Goal: Check status: Check status

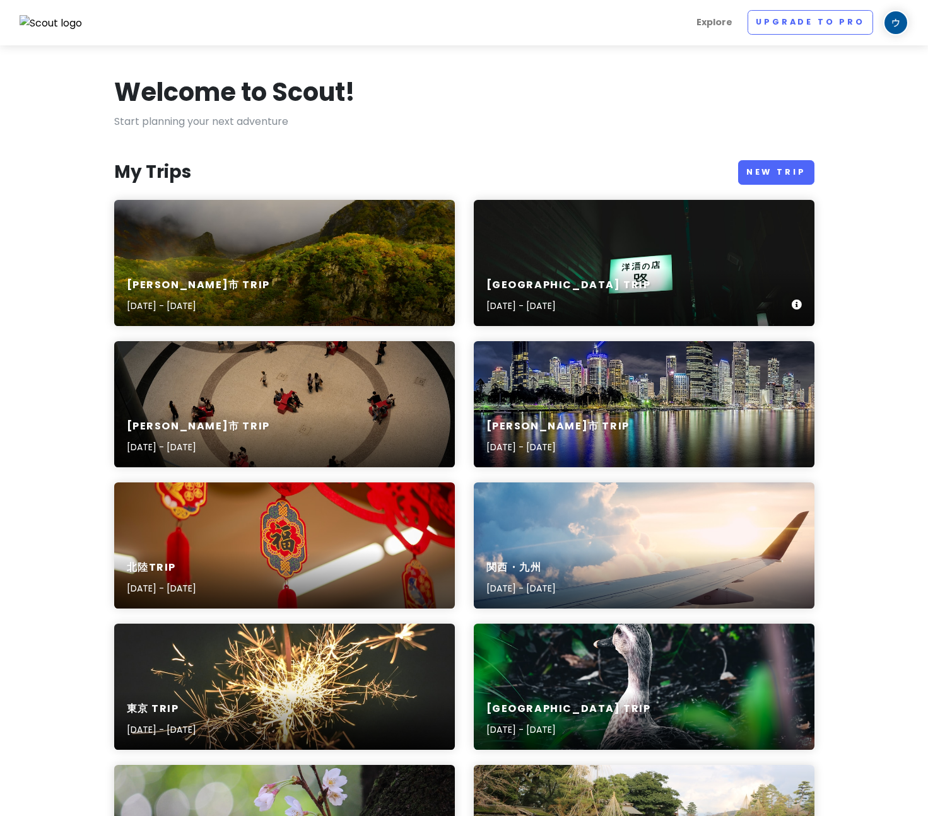
click at [634, 270] on div "[GEOGRAPHIC_DATA] Trip [DATE] - [DATE]" at bounding box center [644, 296] width 341 height 60
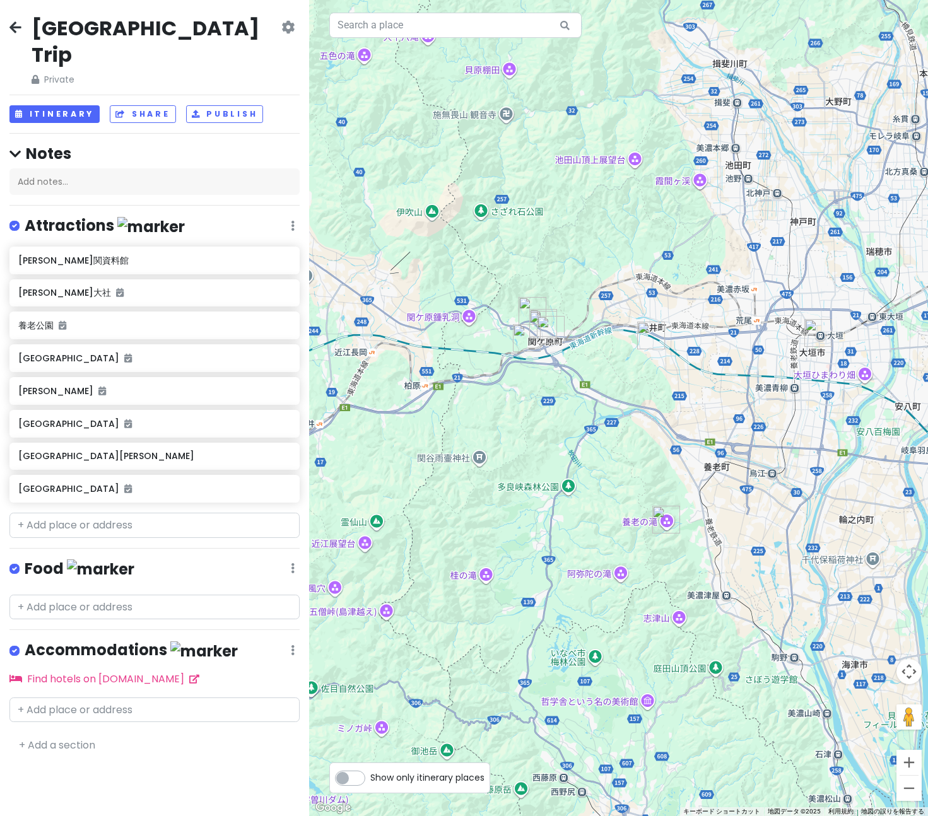
drag, startPoint x: 487, startPoint y: 378, endPoint x: 539, endPoint y: 399, distance: 56.3
click at [539, 399] on div at bounding box center [618, 408] width 619 height 816
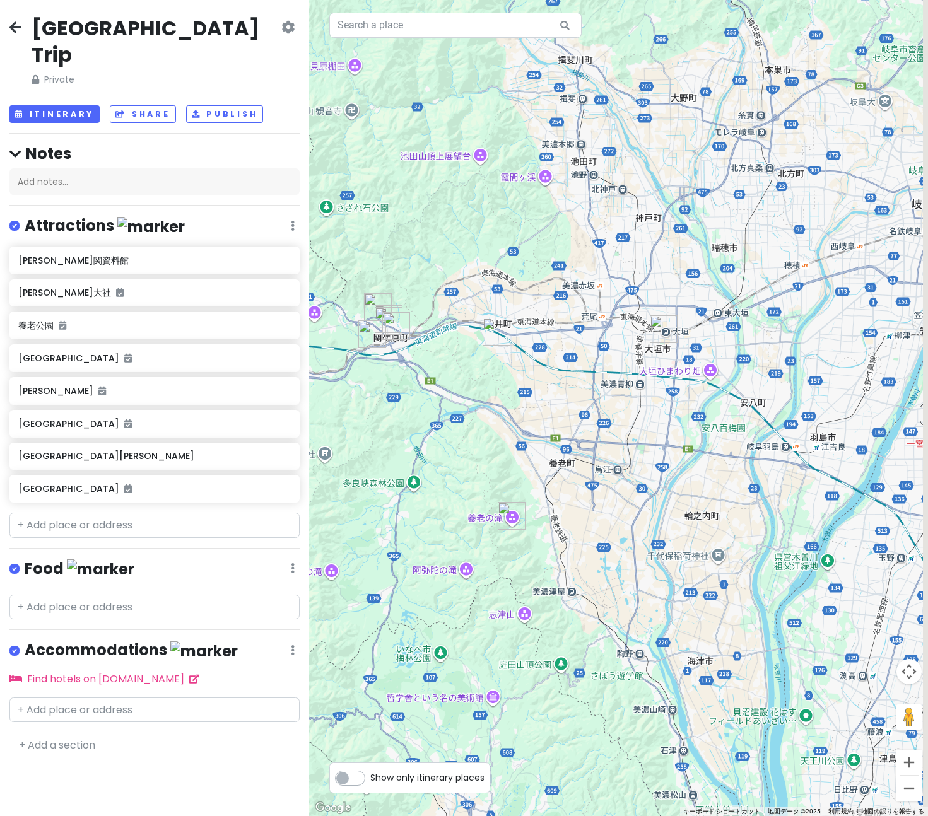
drag, startPoint x: 735, startPoint y: 378, endPoint x: 576, endPoint y: 368, distance: 159.3
click at [587, 375] on div at bounding box center [618, 408] width 619 height 816
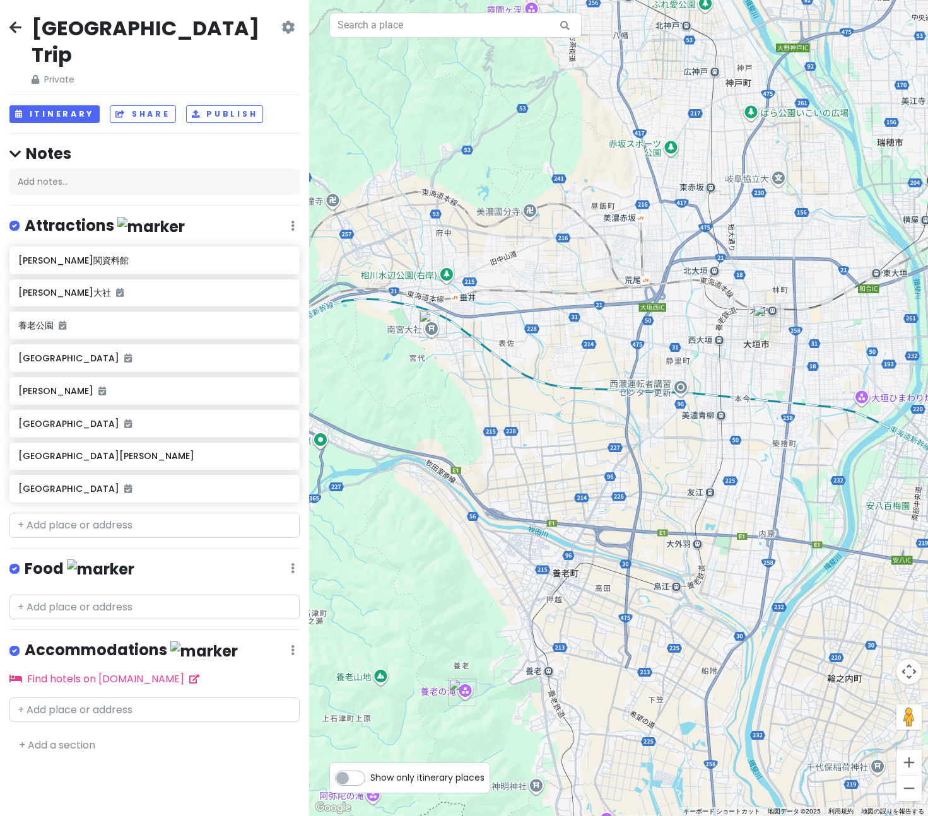
click at [427, 322] on img "南宮大社" at bounding box center [433, 324] width 28 height 28
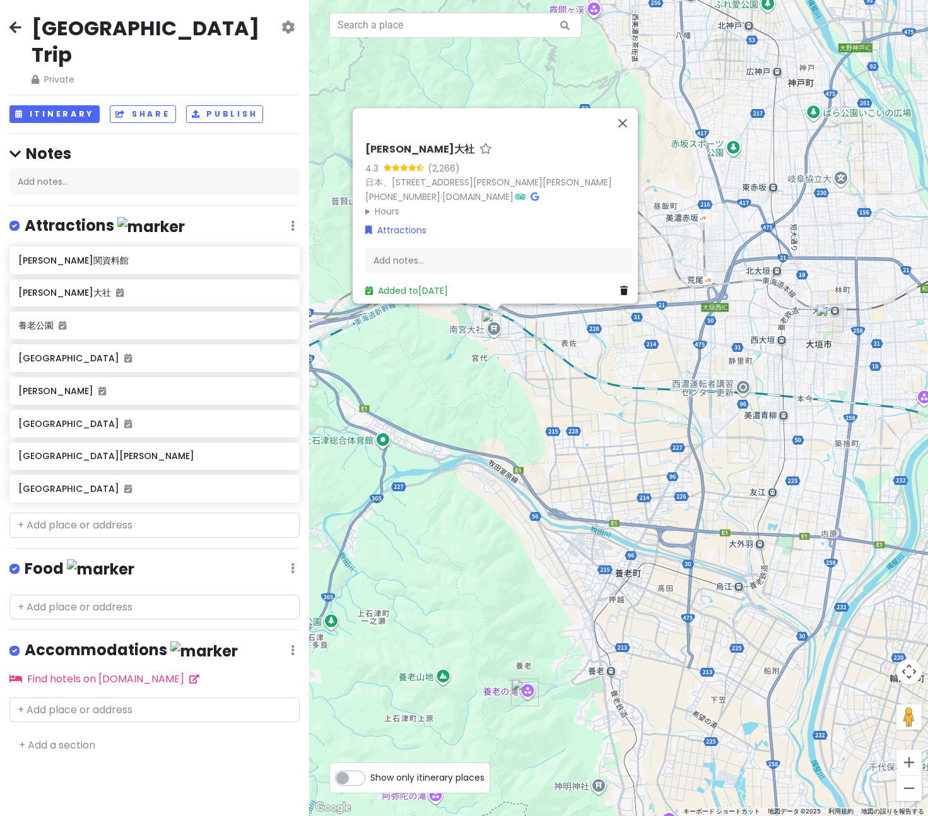
click at [522, 693] on img "養老公園" at bounding box center [525, 693] width 28 height 28
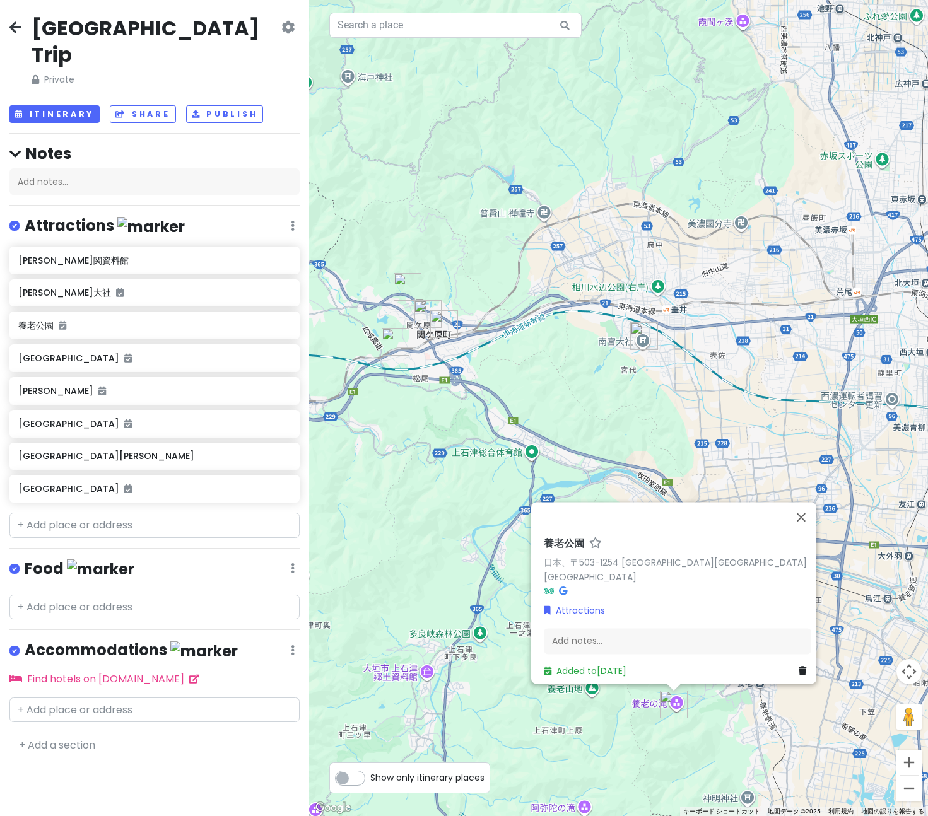
drag, startPoint x: 500, startPoint y: 332, endPoint x: 650, endPoint y: 344, distance: 150.6
click at [650, 344] on img "南宮大社" at bounding box center [644, 336] width 28 height 28
click at [52, 105] on button "Itinerary" at bounding box center [54, 114] width 90 height 18
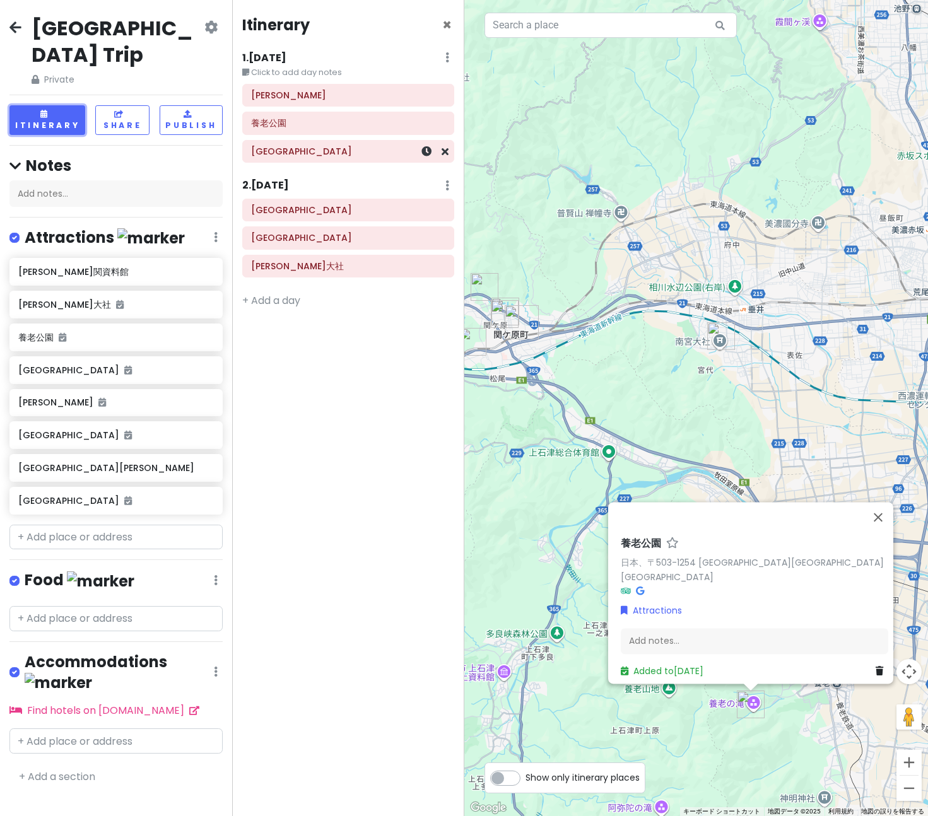
click at [318, 149] on h6 "[GEOGRAPHIC_DATA]" at bounding box center [348, 151] width 194 height 11
